Goal: Transaction & Acquisition: Purchase product/service

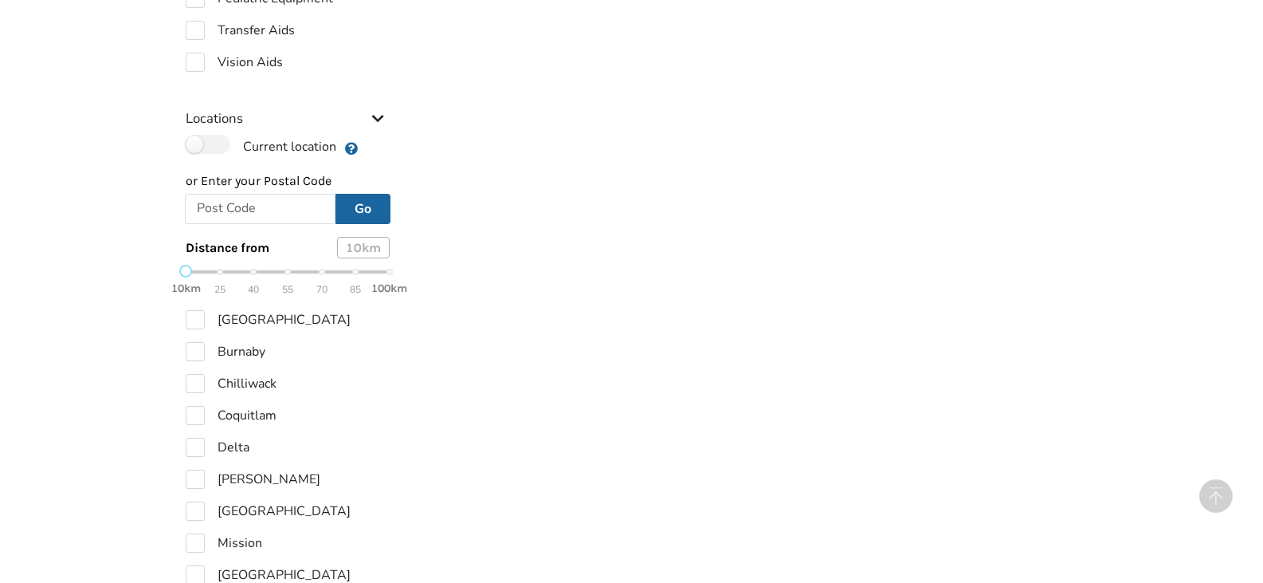
checkbox input "true"
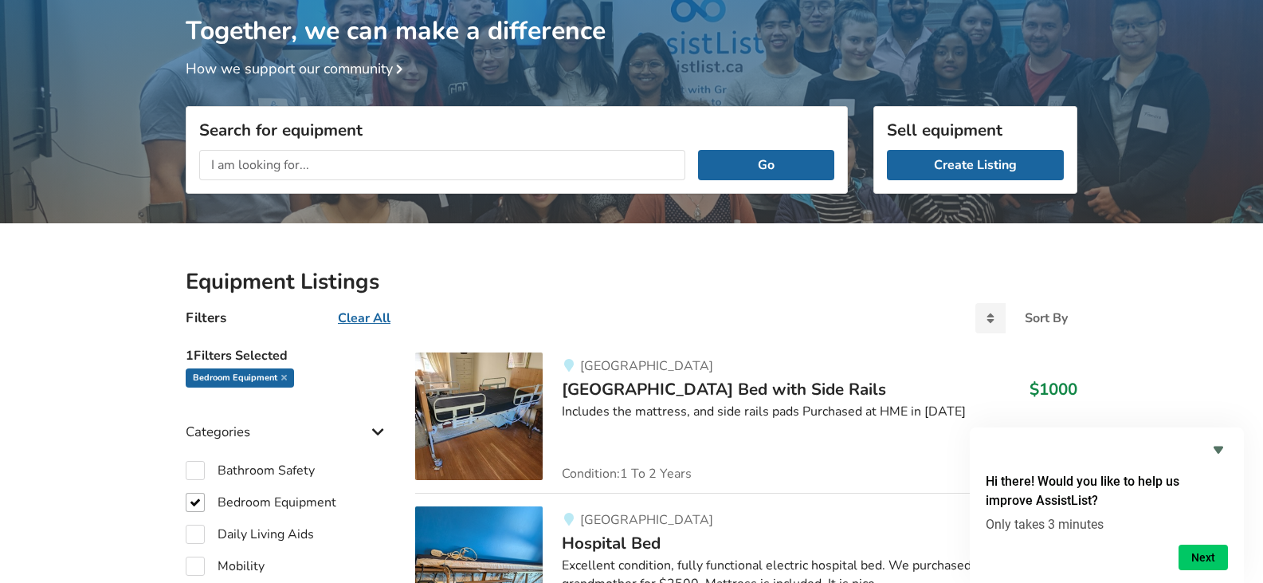
scroll to position [159, 0]
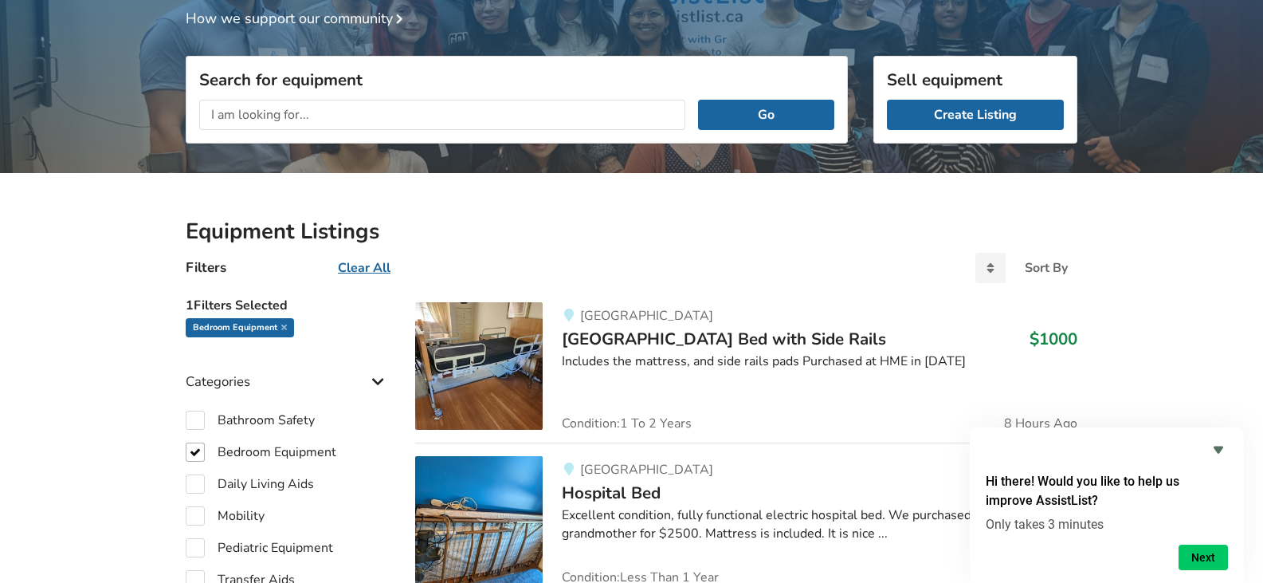
click at [633, 339] on span "[GEOGRAPHIC_DATA] Bed with Side Rails" at bounding box center [724, 339] width 324 height 22
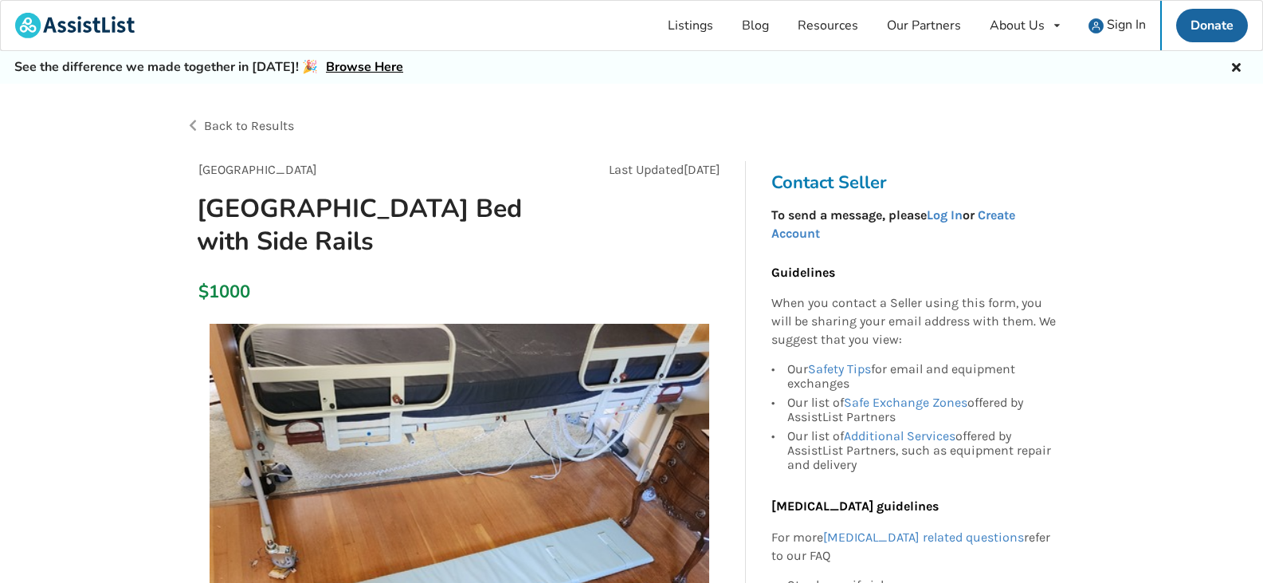
click at [214, 124] on span "Back to Results" at bounding box center [249, 125] width 90 height 15
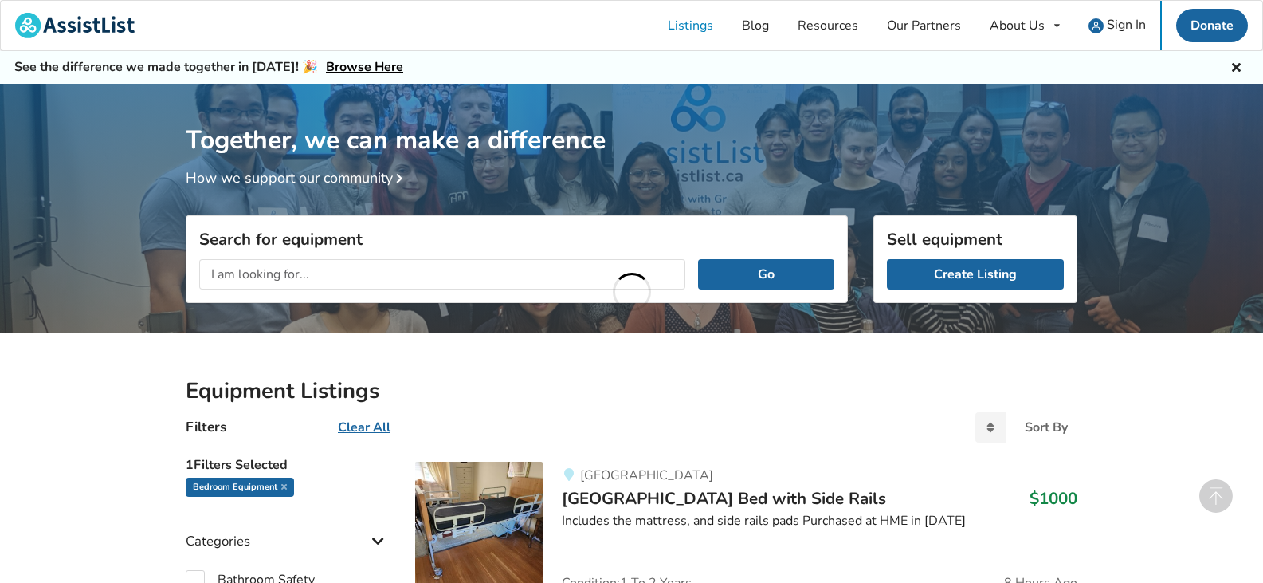
scroll to position [159, 0]
